Goal: Task Accomplishment & Management: Manage account settings

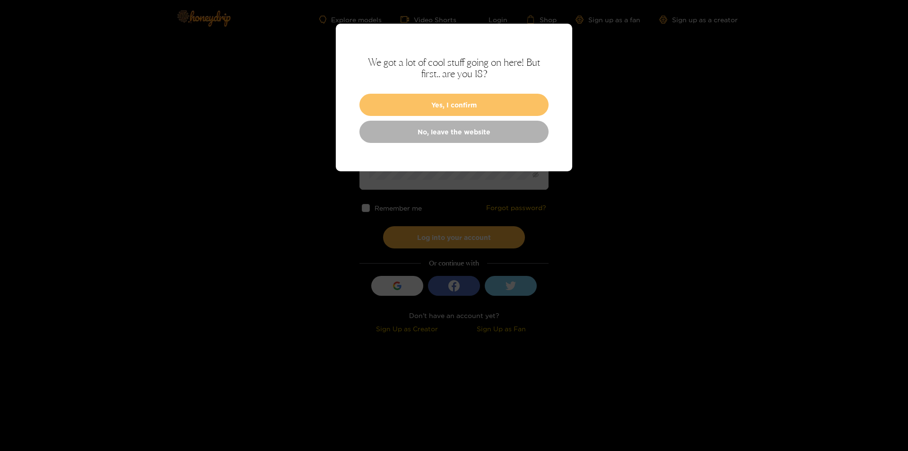
click at [497, 98] on button "Yes, I confirm" at bounding box center [453, 105] width 189 height 22
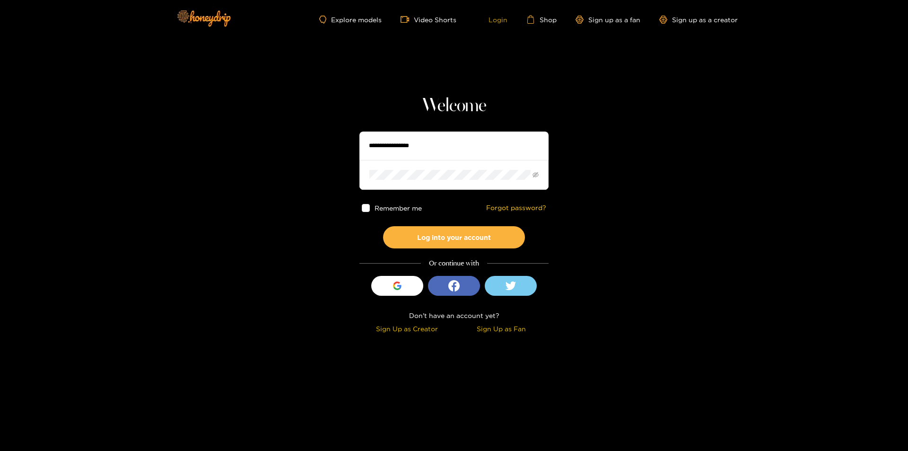
click at [503, 20] on link "Login" at bounding box center [491, 19] width 32 height 9
click at [475, 139] on input "text" at bounding box center [453, 145] width 189 height 28
type input "**********"
click at [383, 226] on button "Log into your account" at bounding box center [454, 237] width 142 height 22
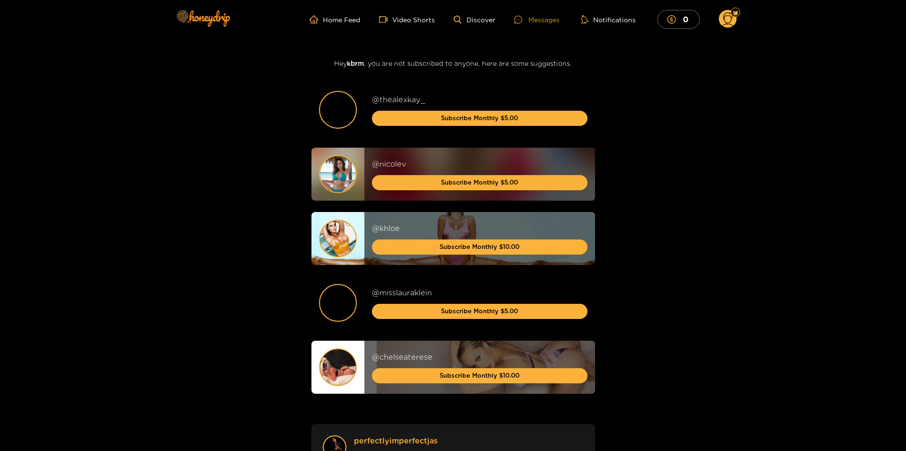
click at [531, 20] on div "Messages" at bounding box center [536, 19] width 45 height 11
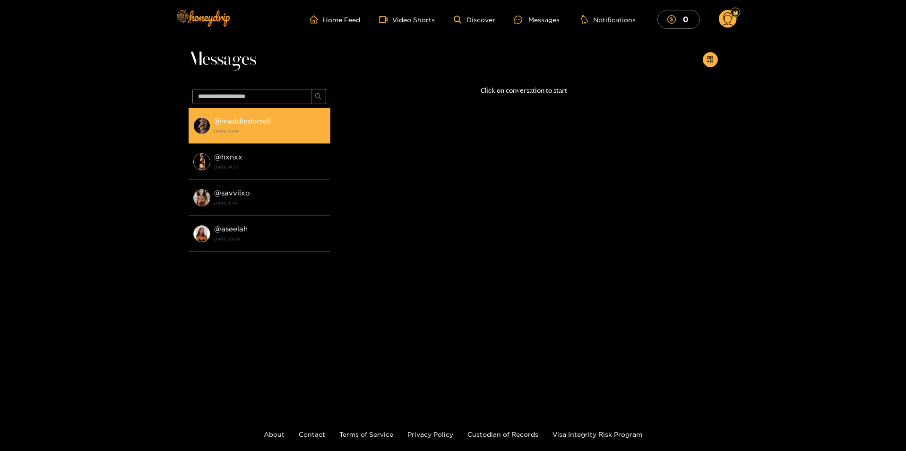
click at [287, 135] on strong "[DATE] 04:47" at bounding box center [270, 131] width 112 height 9
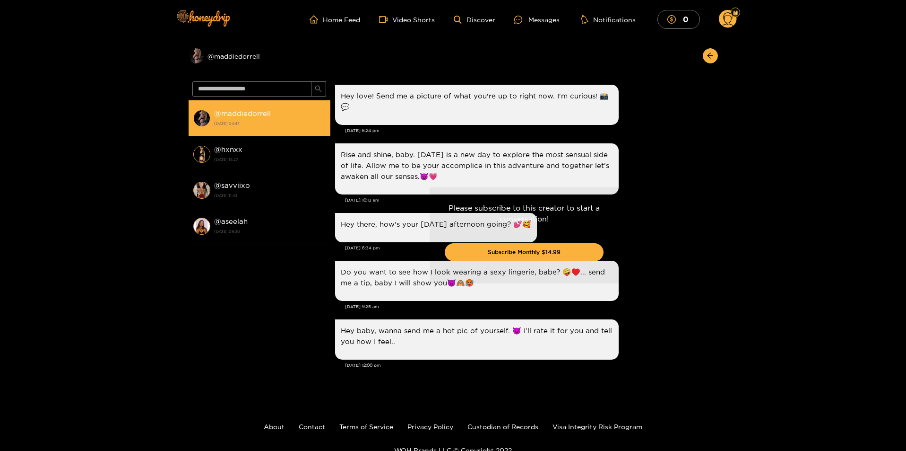
scroll to position [1031, 0]
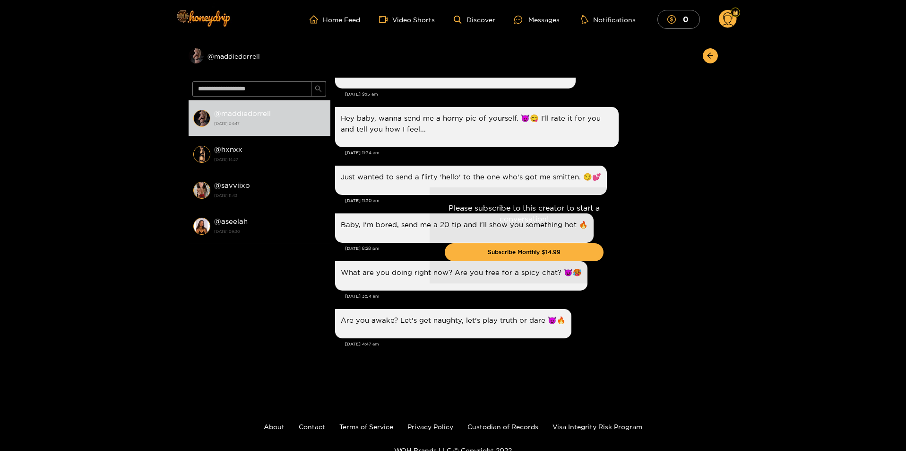
drag, startPoint x: 718, startPoint y: 331, endPoint x: 641, endPoint y: 201, distance: 150.9
click at [715, 277] on div "Please subscribe to this creator to start a conversation! Subscribe Monthly $14…" at bounding box center [525, 235] width 388 height 315
click at [415, 74] on div "Preview @ maddiedorrell" at bounding box center [454, 58] width 530 height 39
click at [415, 86] on div "Please subscribe to this creator to start a conversation! Subscribe Monthly $14…" at bounding box center [525, 235] width 388 height 315
click at [712, 52] on button "button" at bounding box center [710, 55] width 15 height 15
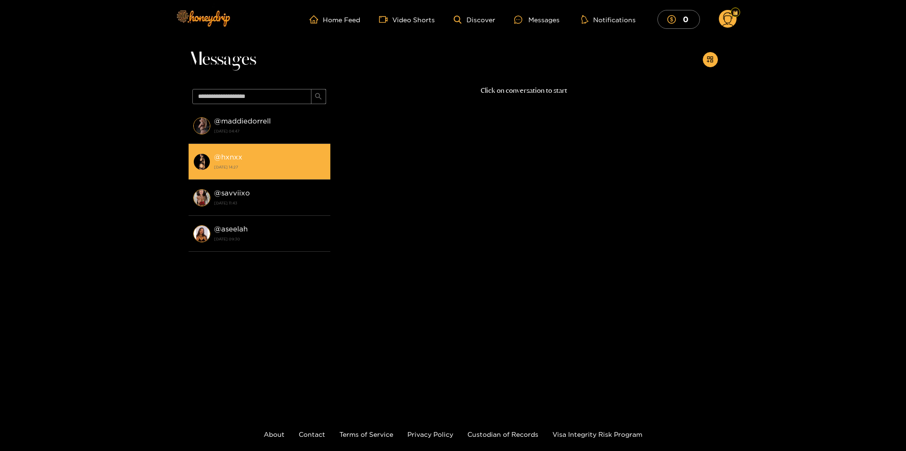
click at [252, 166] on strong "[DATE] 14:27" at bounding box center [270, 167] width 112 height 9
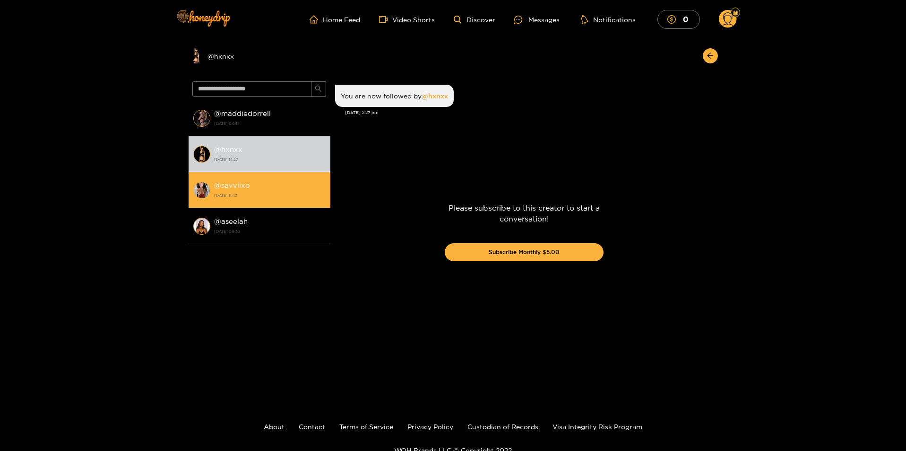
click at [256, 197] on strong "[DATE] 11:43" at bounding box center [270, 195] width 112 height 9
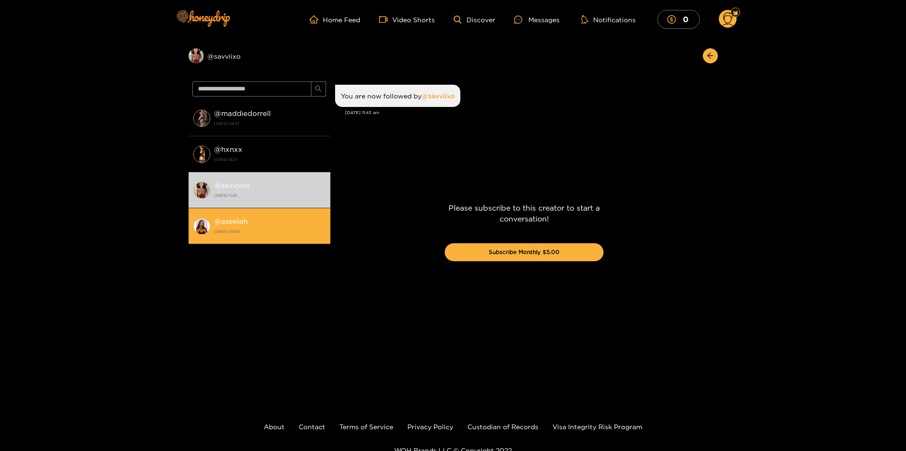
click at [286, 234] on strong "[DATE] 09:30" at bounding box center [270, 231] width 112 height 9
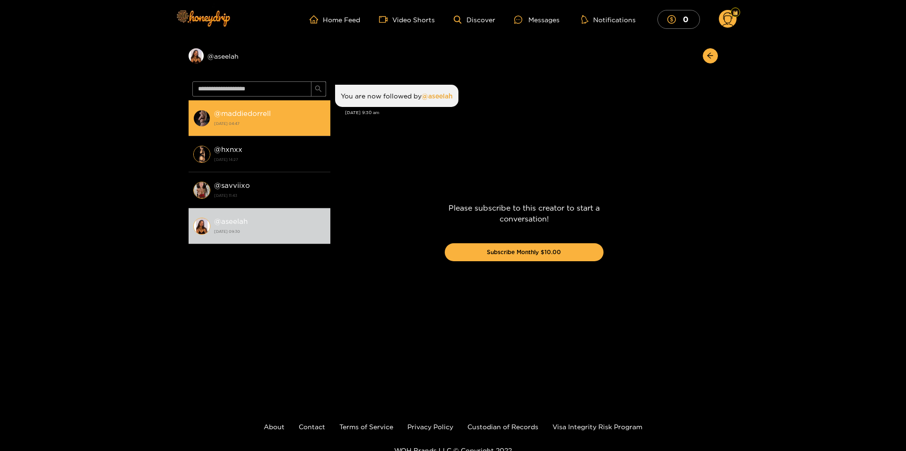
click at [300, 111] on div "@ maddiedorrell [DATE] 04:47" at bounding box center [270, 117] width 112 height 21
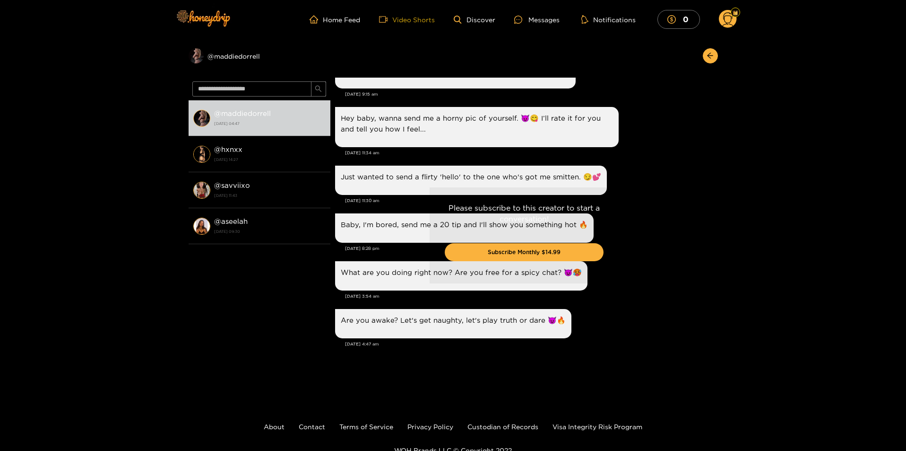
click at [413, 15] on link "Video Shorts" at bounding box center [407, 19] width 56 height 9
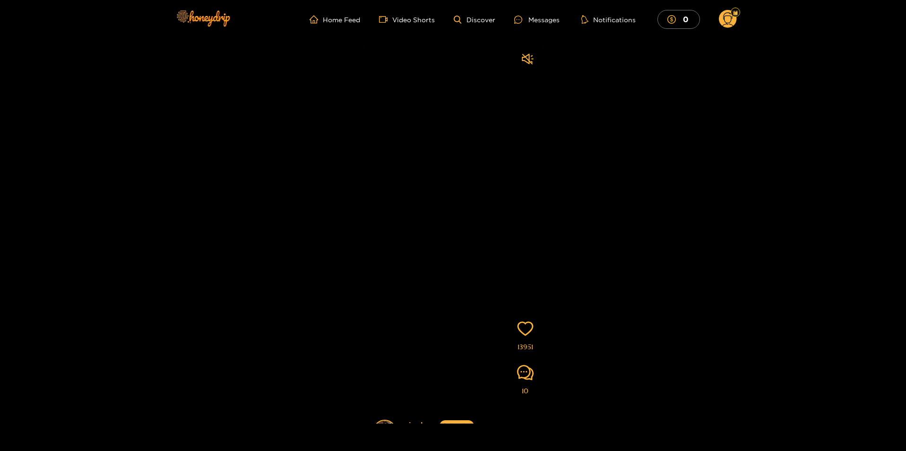
scroll to position [47, 0]
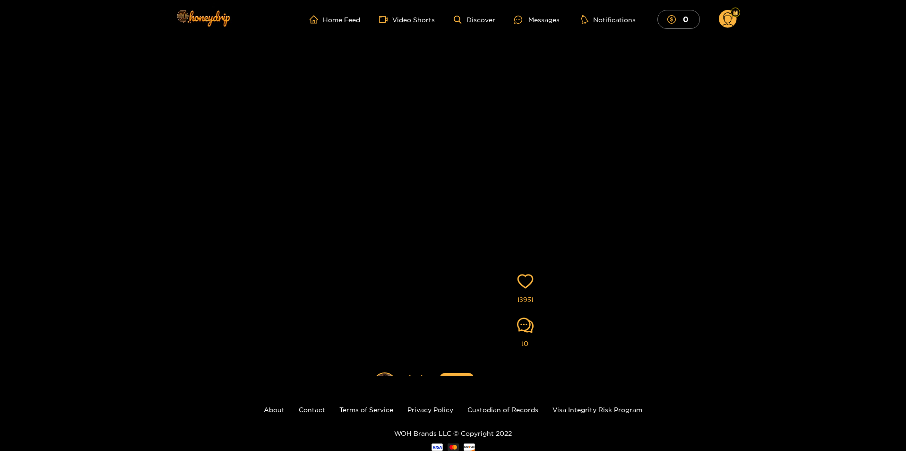
click at [734, 22] on circle at bounding box center [728, 19] width 18 height 18
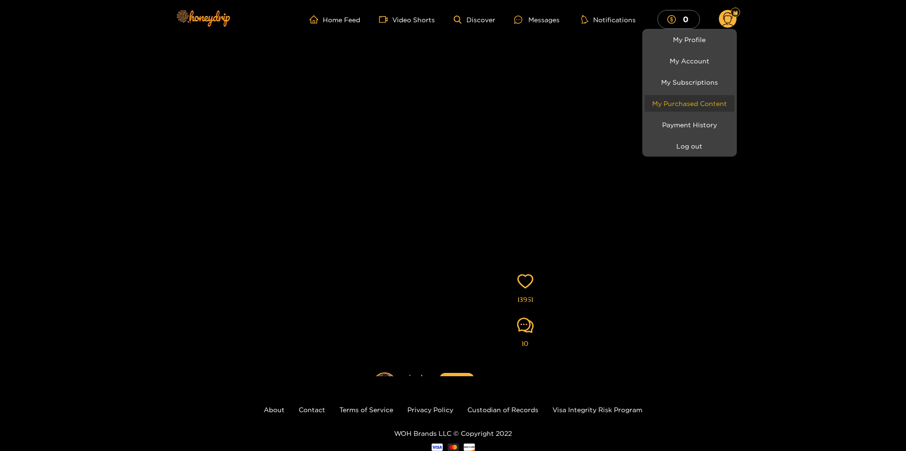
click at [706, 107] on link "My Purchased Content" at bounding box center [690, 103] width 90 height 17
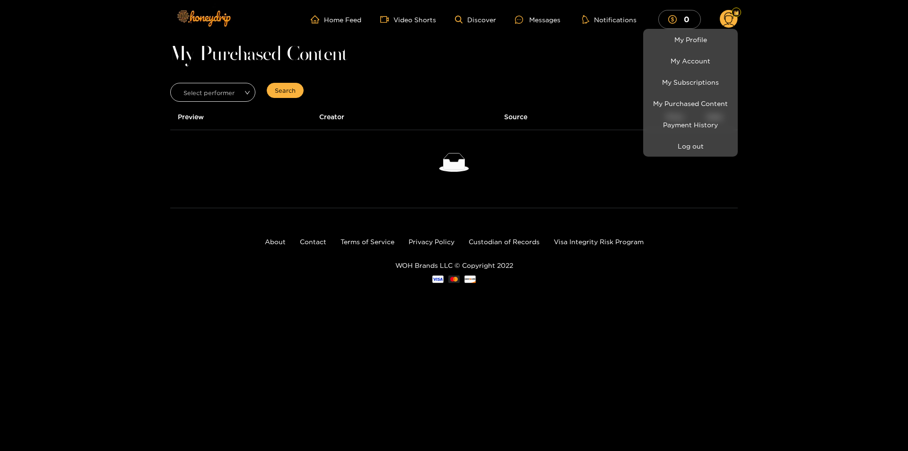
click at [241, 96] on div at bounding box center [454, 225] width 908 height 451
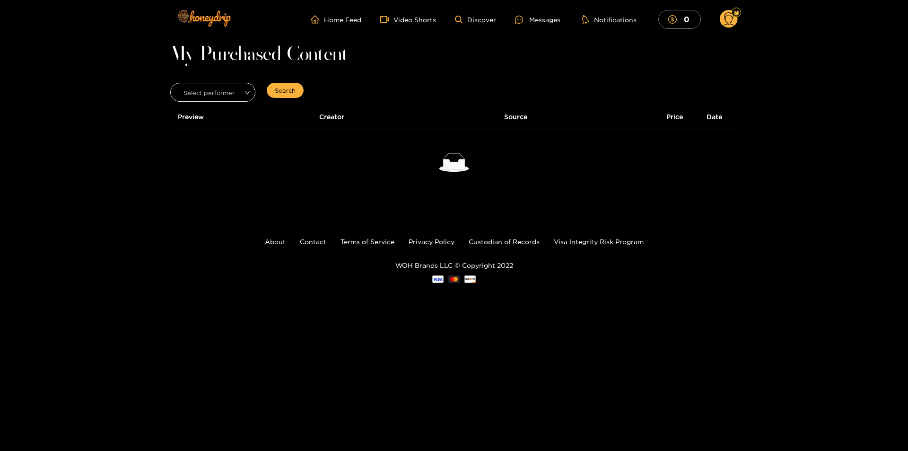
click at [241, 96] on input "search" at bounding box center [210, 90] width 68 height 14
click at [220, 127] on div "maddiedorrell" at bounding box center [213, 128] width 74 height 10
click at [233, 90] on span "maddiedorrell" at bounding box center [213, 92] width 84 height 13
click at [211, 117] on div "All" at bounding box center [213, 113] width 74 height 10
click at [732, 19] on icon at bounding box center [728, 20] width 11 height 17
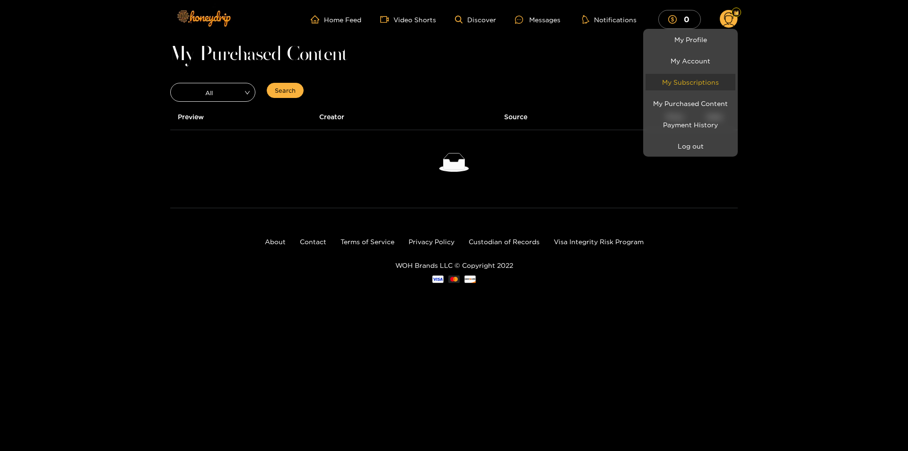
click at [677, 89] on link "My Subscriptions" at bounding box center [690, 82] width 90 height 17
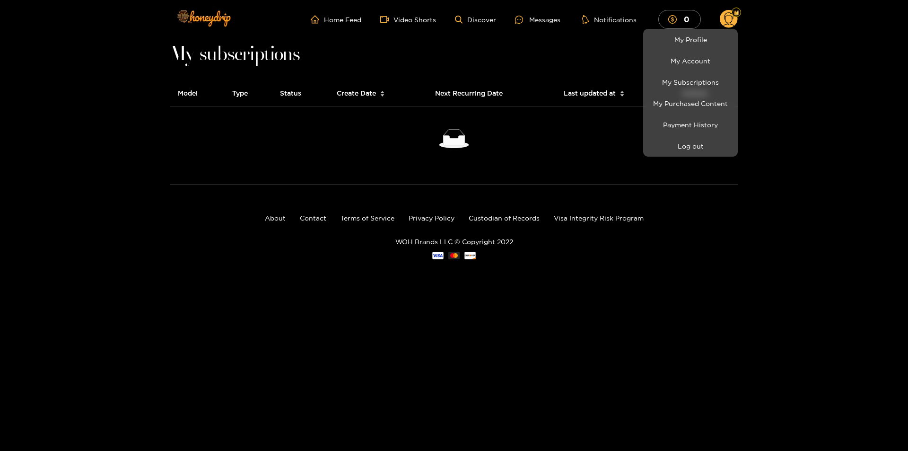
click at [385, 94] on div at bounding box center [454, 225] width 908 height 451
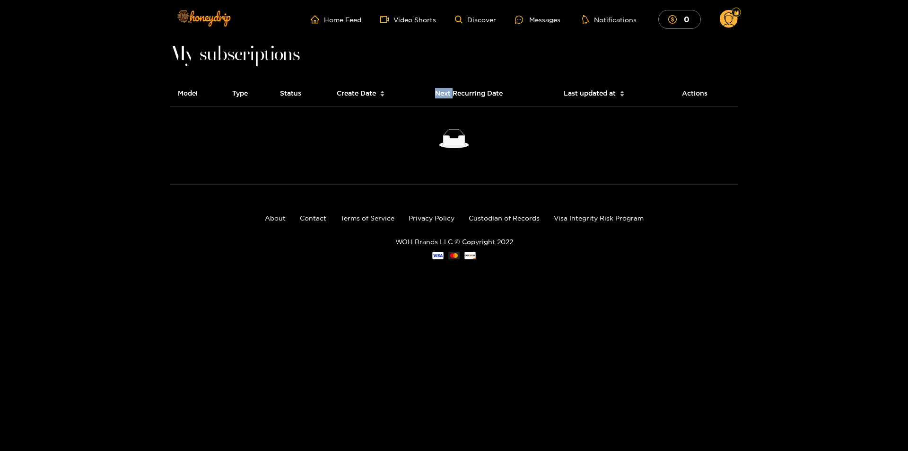
click at [385, 94] on icon "caret-down" at bounding box center [382, 95] width 5 height 5
click at [376, 101] on div "Create Date" at bounding box center [360, 93] width 63 height 26
click at [724, 18] on circle at bounding box center [729, 19] width 18 height 18
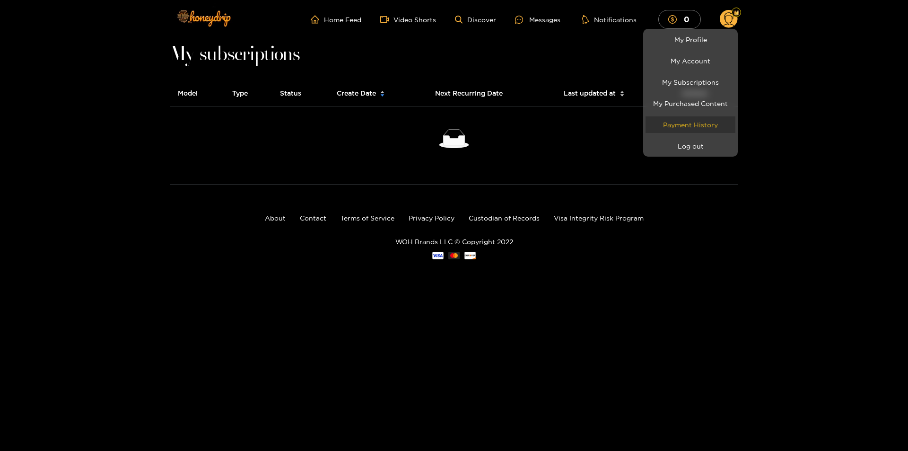
click at [693, 130] on link "Payment History" at bounding box center [690, 124] width 90 height 17
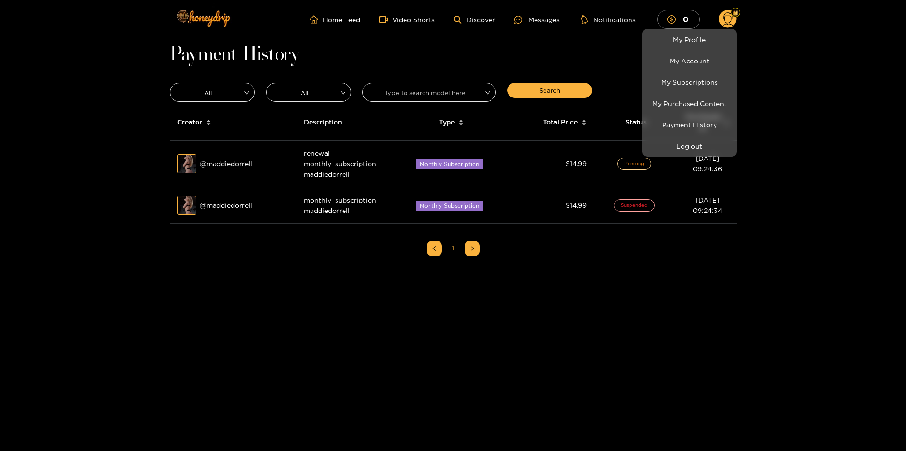
click at [529, 237] on div at bounding box center [453, 225] width 906 height 451
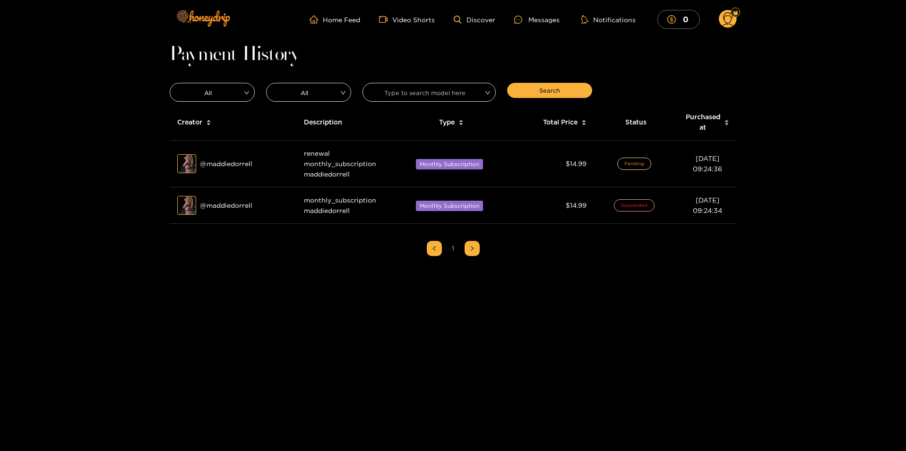
click at [462, 250] on ul "1" at bounding box center [453, 248] width 567 height 34
click at [727, 22] on circle at bounding box center [728, 19] width 18 height 18
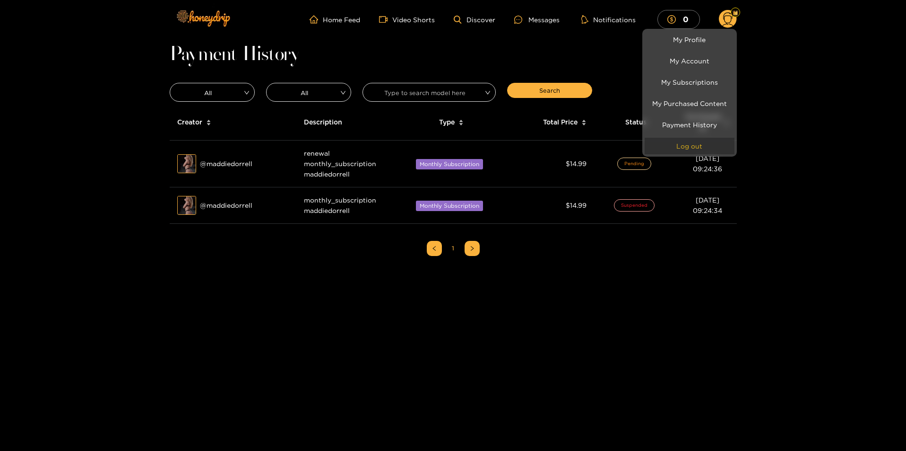
click at [690, 149] on button "Log out" at bounding box center [690, 146] width 90 height 17
